Goal: Information Seeking & Learning: Find specific fact

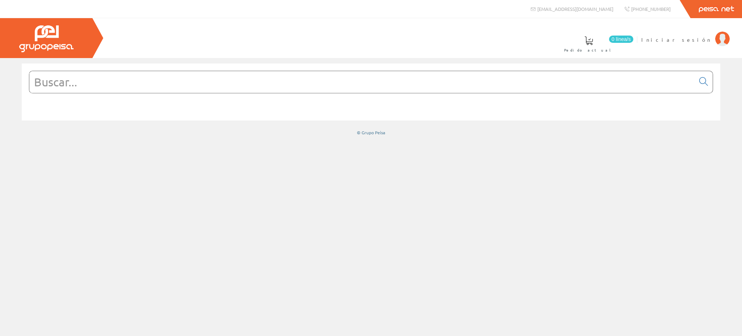
click at [79, 83] on input "text" at bounding box center [362, 82] width 666 height 22
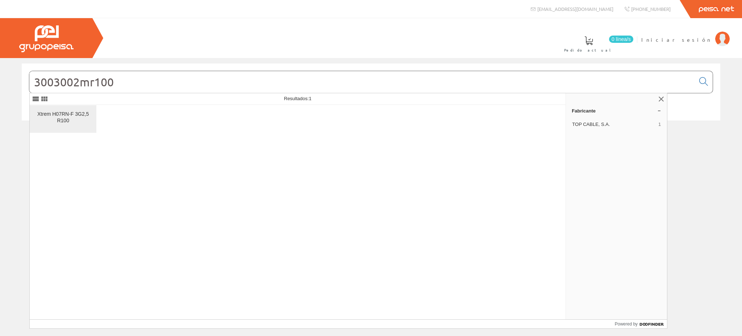
type input "3003002mr100"
click at [62, 116] on div "Xtrem H07RN-F 3G2,5 R100" at bounding box center [63, 117] width 55 height 13
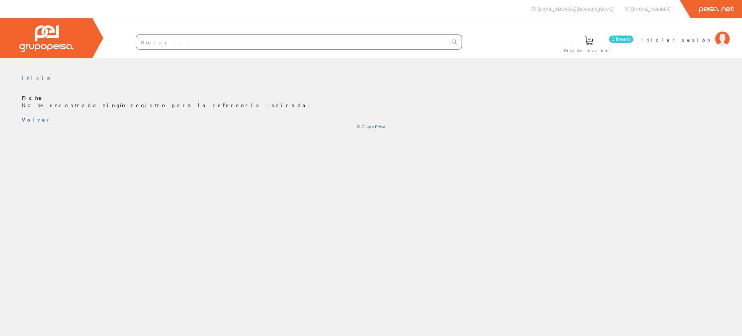
click at [33, 118] on link "Volver" at bounding box center [37, 119] width 30 height 7
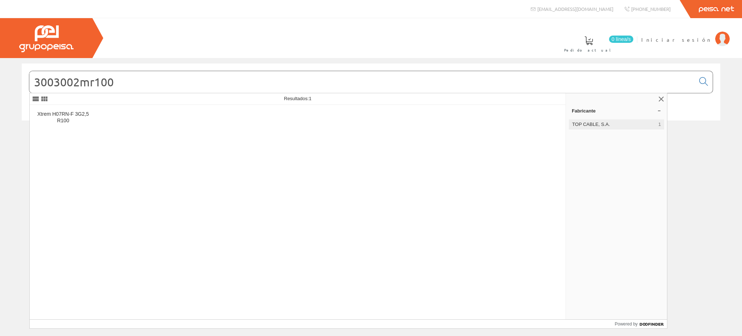
click at [596, 119] on div "TOP CABLE, S.A. 1" at bounding box center [616, 124] width 95 height 10
drag, startPoint x: 131, startPoint y: 78, endPoint x: 33, endPoint y: 81, distance: 97.9
click at [33, 81] on input "3003002mr100" at bounding box center [362, 82] width 666 height 22
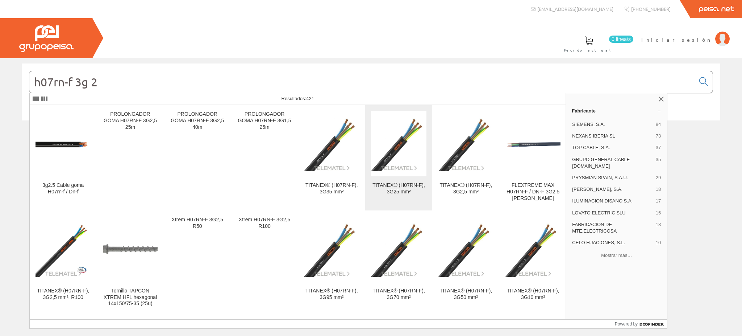
type input "h07rn-f 3g 2"
click at [392, 156] on img at bounding box center [398, 143] width 55 height 55
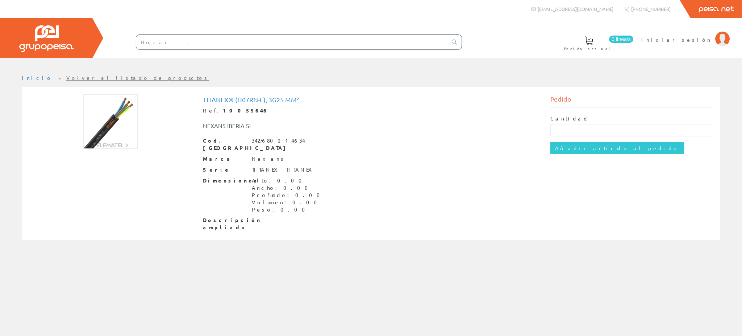
click at [114, 122] on img at bounding box center [110, 121] width 54 height 54
click at [157, 45] on input "text" at bounding box center [291, 42] width 311 height 15
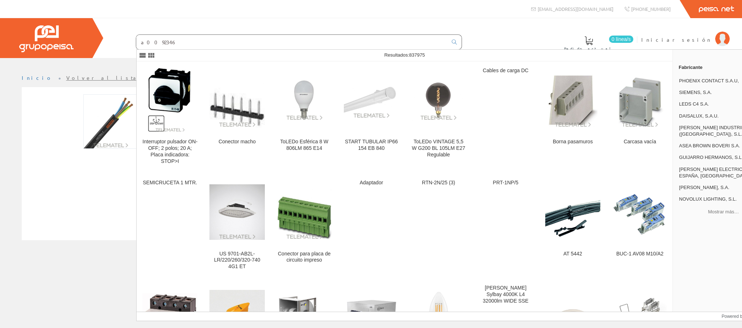
drag, startPoint x: 183, startPoint y: 44, endPoint x: 127, endPoint y: 38, distance: 56.2
click at [128, 40] on form "a0092346" at bounding box center [284, 41] width 355 height 15
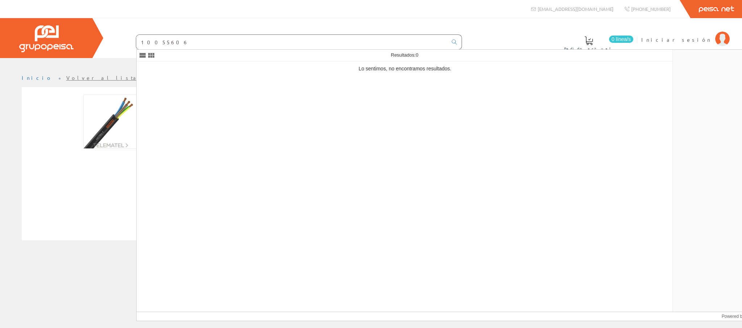
click at [171, 44] on input "10055606" at bounding box center [291, 42] width 311 height 15
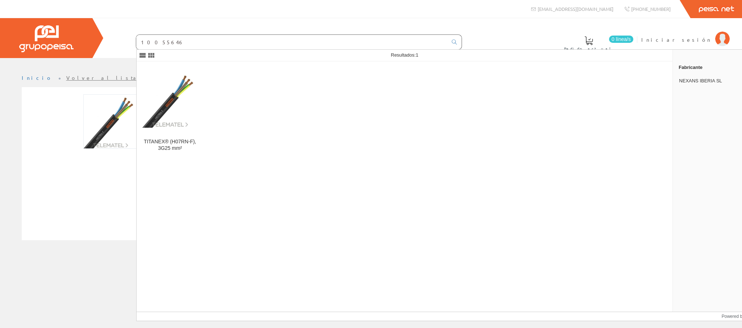
drag, startPoint x: 167, startPoint y: 39, endPoint x: 130, endPoint y: 41, distance: 37.4
click at [130, 41] on form "10055646" at bounding box center [284, 41] width 355 height 15
type input "10055646"
click at [158, 107] on img at bounding box center [169, 100] width 55 height 55
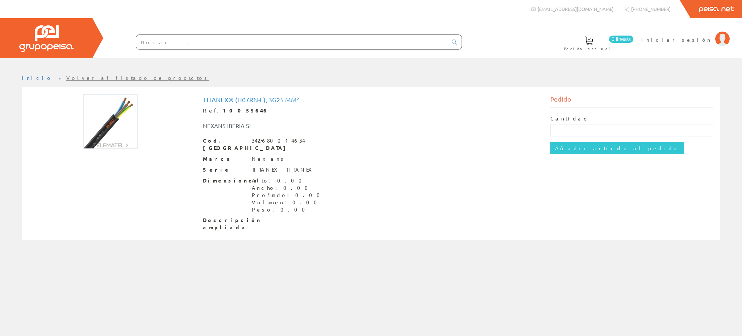
click at [109, 121] on img at bounding box center [110, 121] width 54 height 54
